Goal: Register for event/course

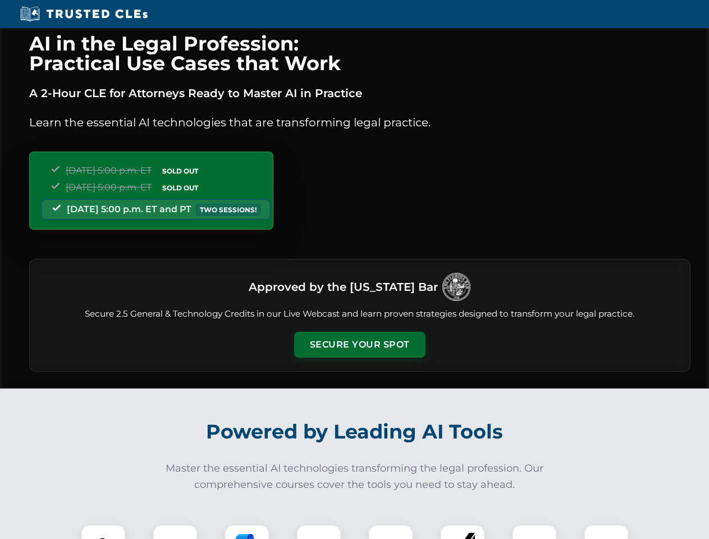
click at [359, 345] on button "Secure Your Spot" at bounding box center [359, 345] width 131 height 26
click at [103, 532] on img at bounding box center [103, 546] width 33 height 33
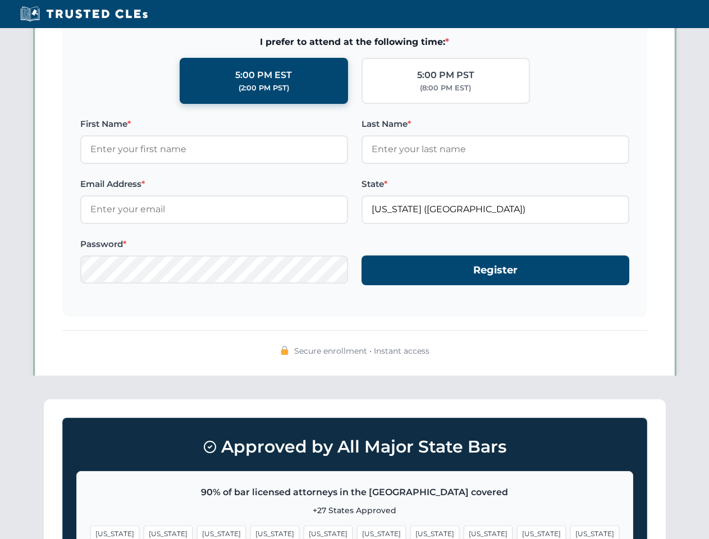
click at [410, 532] on span "[US_STATE]" at bounding box center [434, 533] width 49 height 16
click at [517, 532] on span "[US_STATE]" at bounding box center [541, 533] width 49 height 16
